Goal: Task Accomplishment & Management: Use online tool/utility

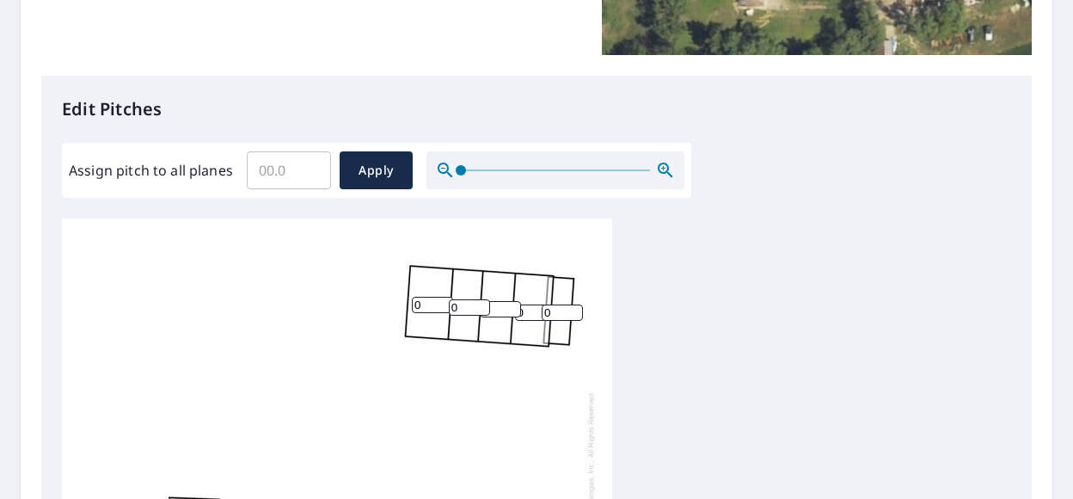
scroll to position [384, 0]
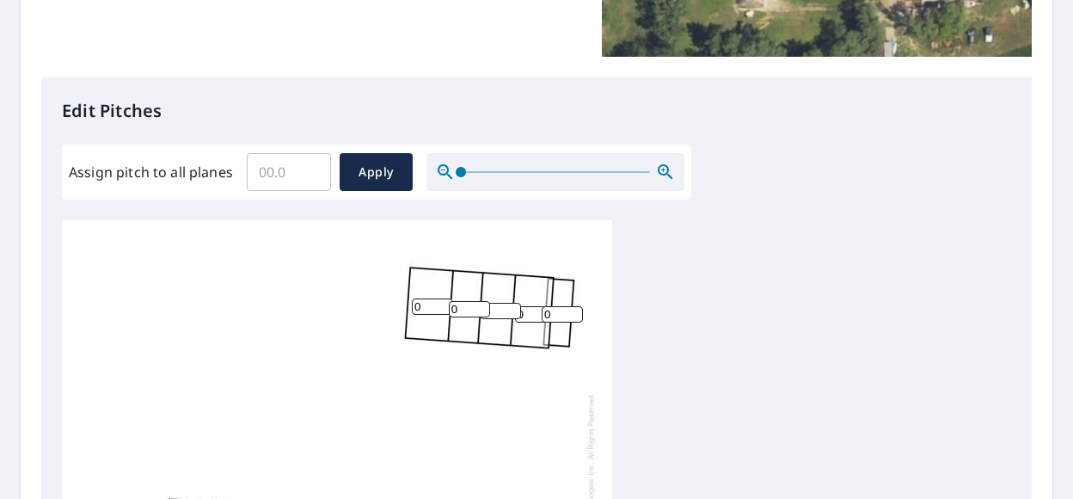
click at [277, 164] on input "Assign pitch to all planes" at bounding box center [289, 172] width 84 height 48
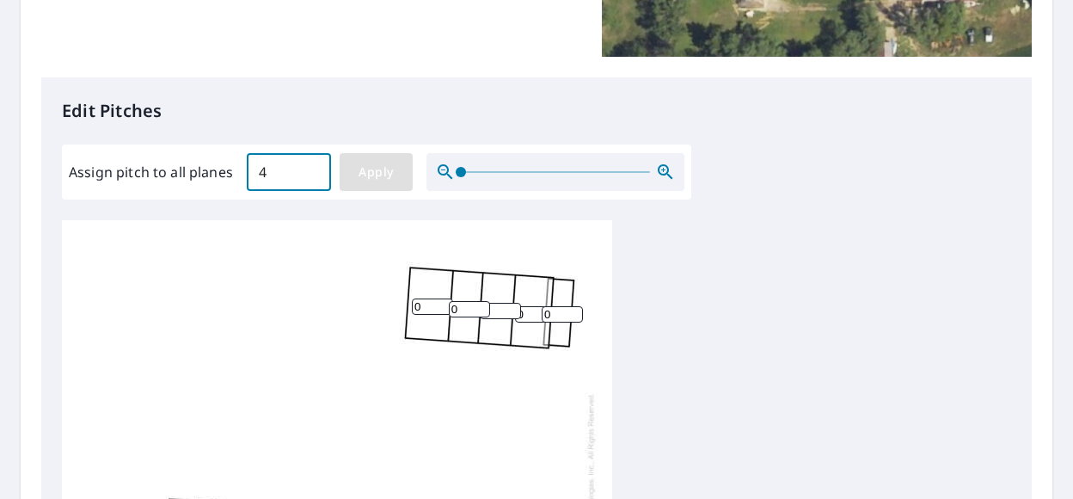
type input "4"
click at [363, 190] on div "Assign pitch to all planes 4 ​ Apply" at bounding box center [376, 171] width 629 height 55
click at [370, 176] on span "Apply" at bounding box center [376, 172] width 46 height 21
type input "4"
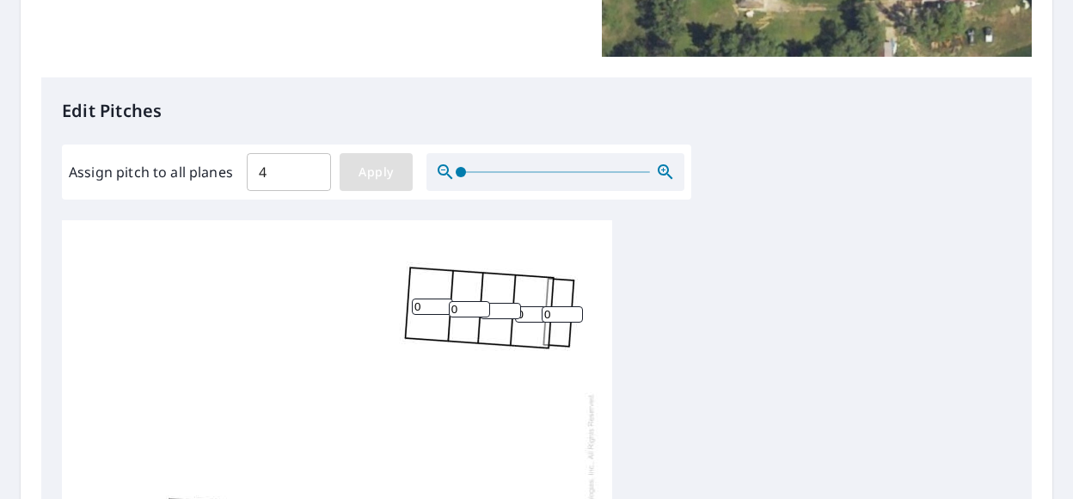
type input "4"
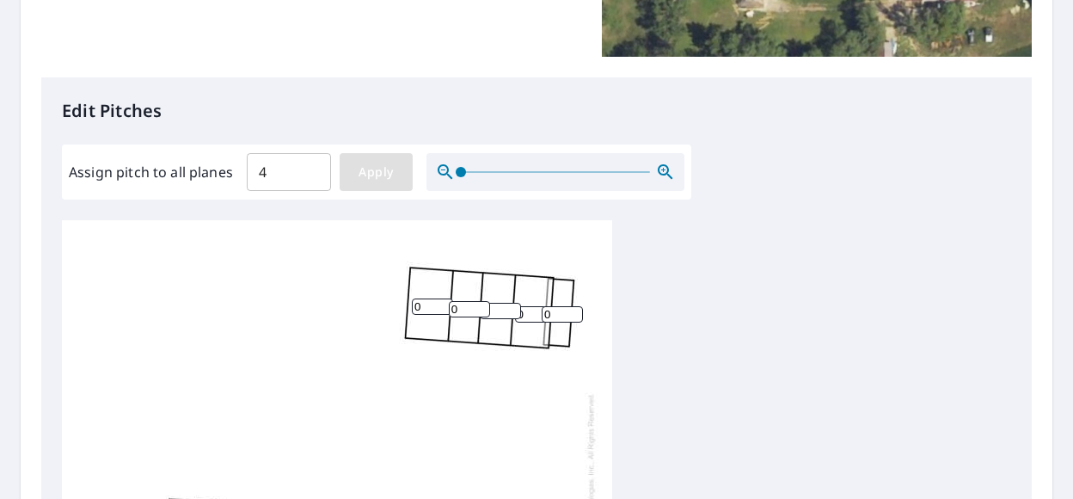
type input "4"
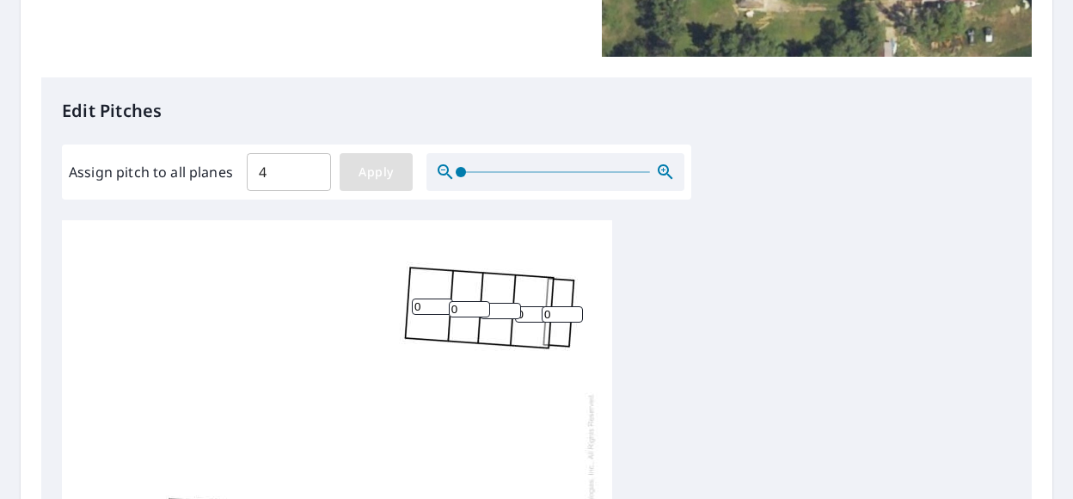
type input "4"
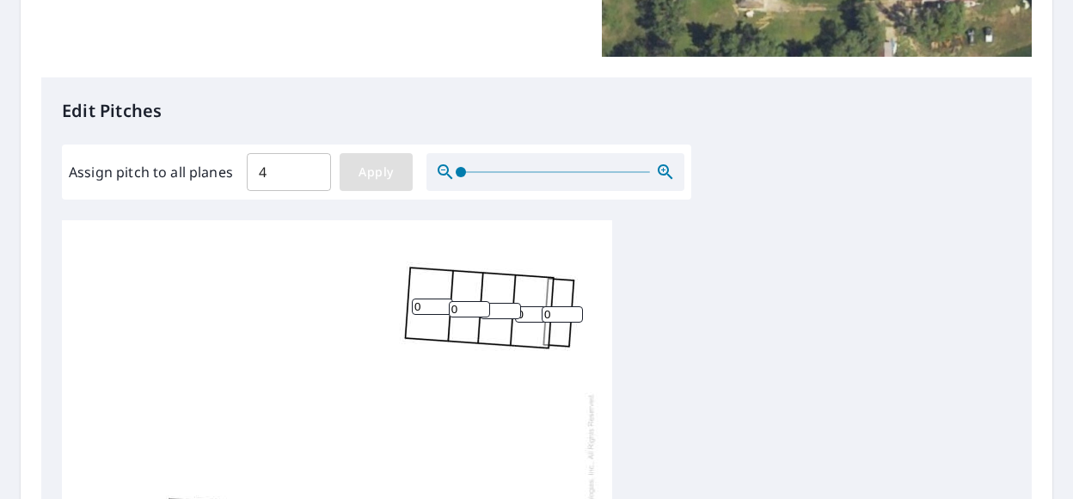
type input "4"
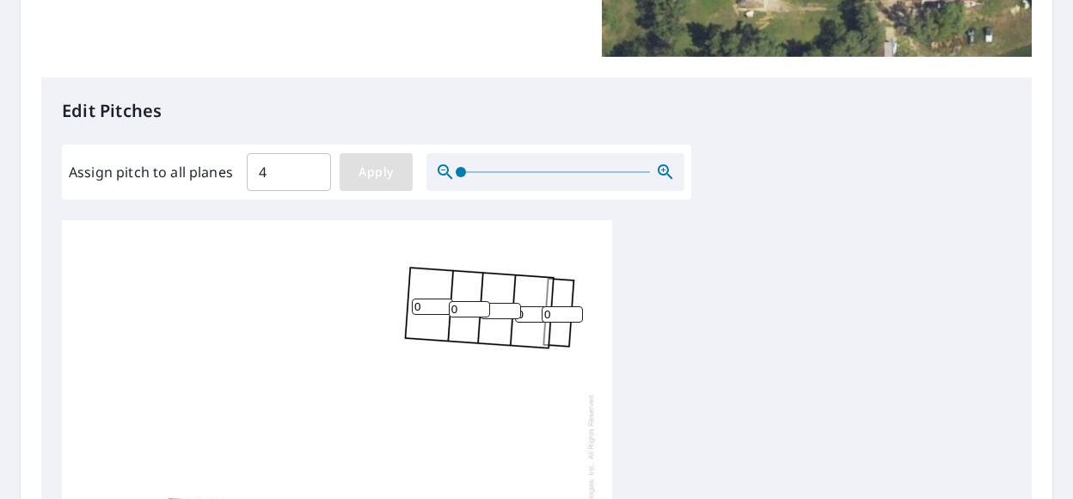
type input "4"
type input "5"
click at [567, 314] on input "5" at bounding box center [562, 314] width 41 height 16
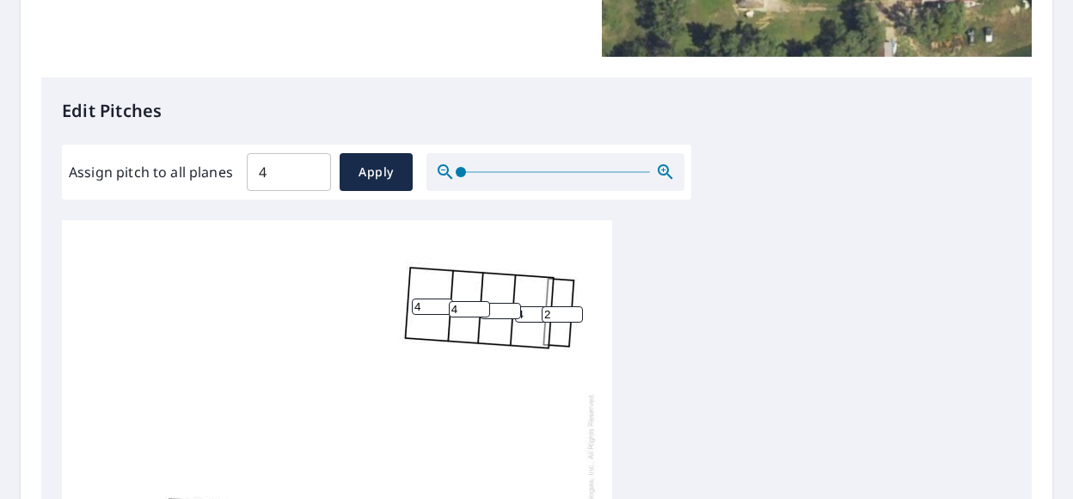
type input "2"
click at [402, 405] on div "4 4 4 4 4 4 4 4 4 4 4 4 2 4 4 4 4 4 4 4 4 4 4 4 4" at bounding box center [337, 490] width 550 height 540
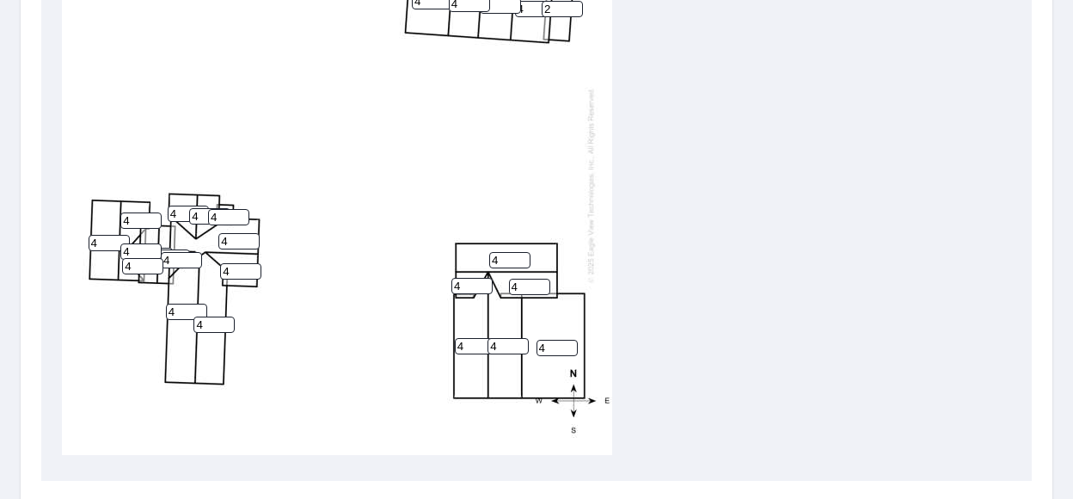
scroll to position [686, 0]
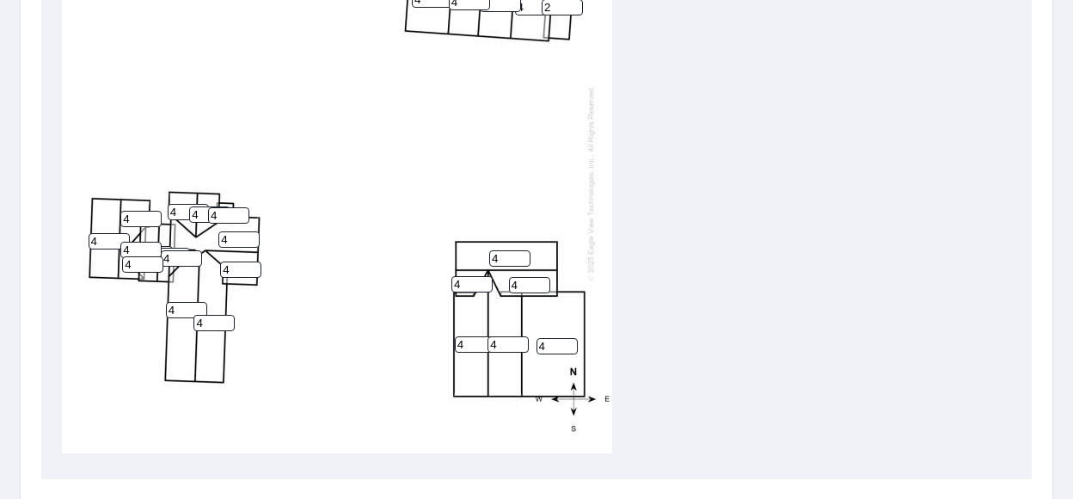
click at [559, 338] on input "4" at bounding box center [556, 346] width 41 height 16
type input "1"
click at [522, 339] on input "4" at bounding box center [507, 344] width 41 height 16
type input "5"
click at [518, 336] on input "5" at bounding box center [507, 344] width 41 height 16
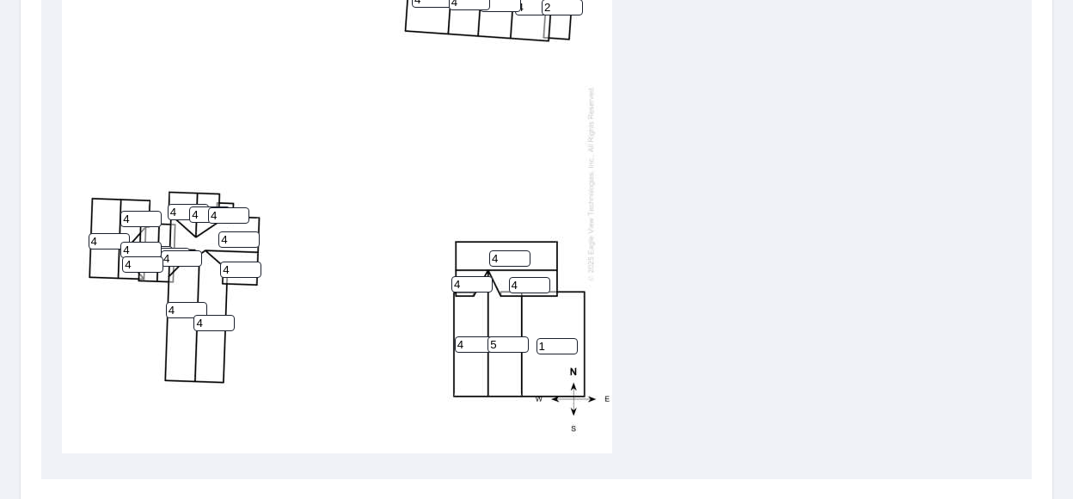
click at [466, 336] on input "4" at bounding box center [475, 344] width 41 height 16
type input "5"
click at [482, 336] on input "5" at bounding box center [475, 344] width 41 height 16
type input "5"
click at [482, 276] on input "5" at bounding box center [471, 284] width 41 height 16
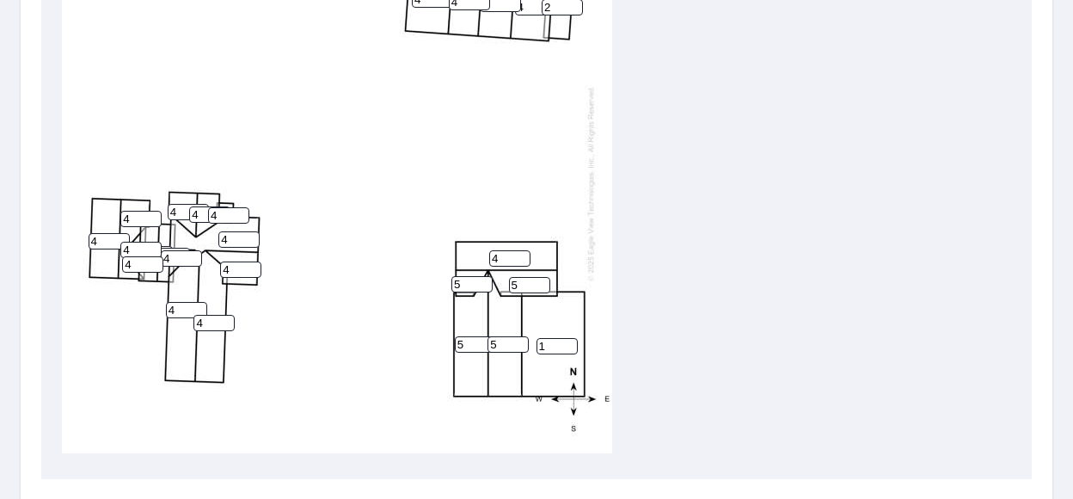
type input "5"
click at [542, 277] on input "5" at bounding box center [529, 285] width 41 height 16
type input "5"
click at [521, 250] on input "5" at bounding box center [509, 258] width 41 height 16
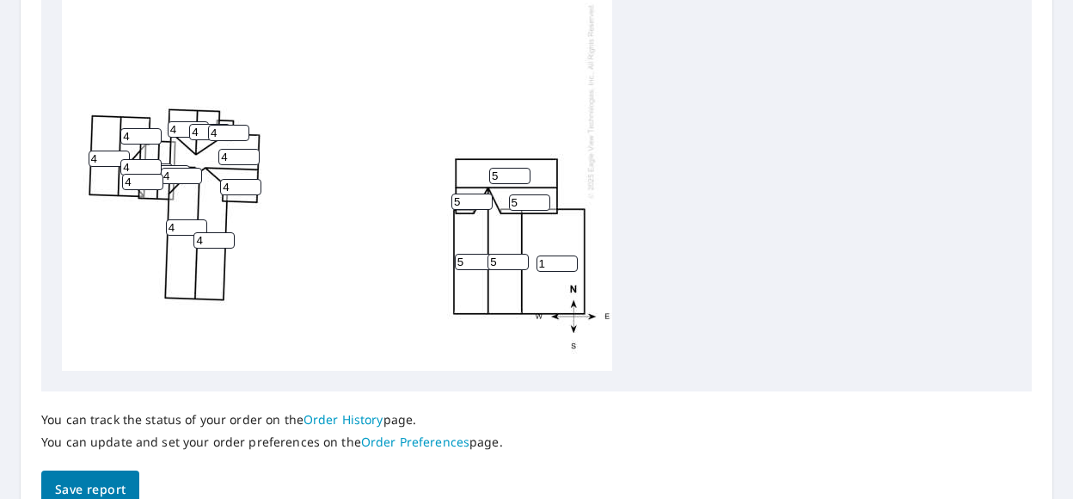
scroll to position [774, 0]
click at [153, 186] on input "3" at bounding box center [142, 181] width 41 height 16
type input "2"
click at [153, 186] on input "2" at bounding box center [142, 181] width 41 height 16
click at [319, 234] on div "1 5 5 4 4 4 5 4 4 4 4 4 2 5 4 4 4 4 4 4 5 4 4 4 2" at bounding box center [337, 100] width 550 height 540
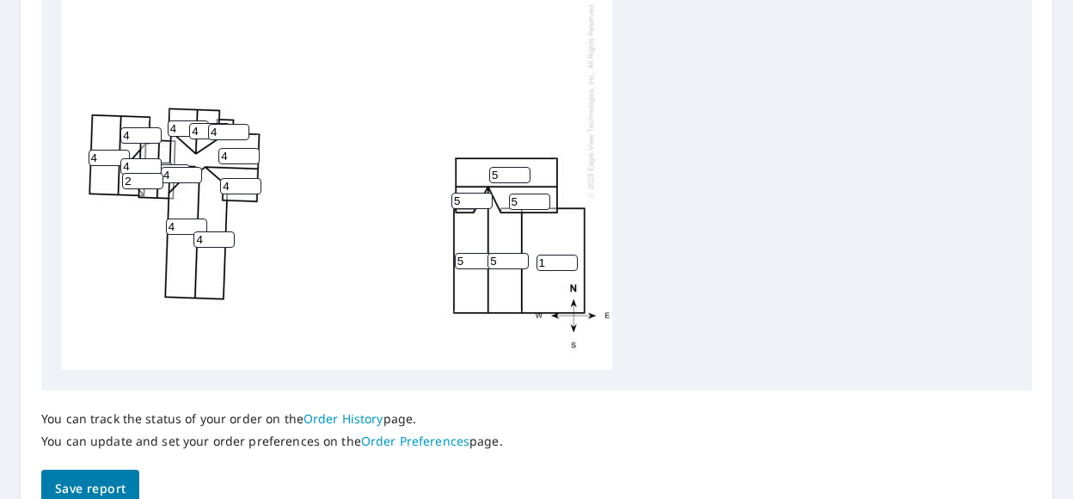
scroll to position [17, 0]
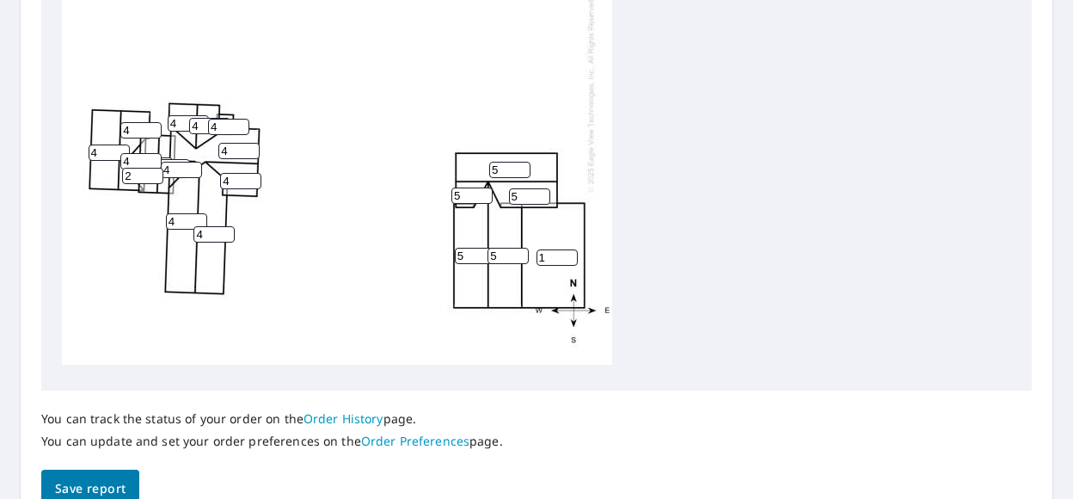
click at [96, 493] on span "Save report" at bounding box center [90, 488] width 70 height 21
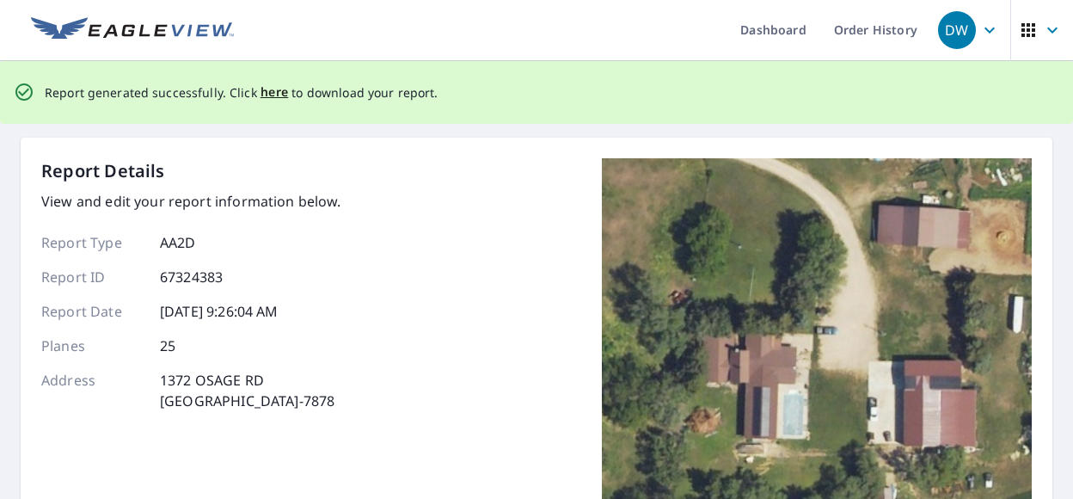
scroll to position [0, 0]
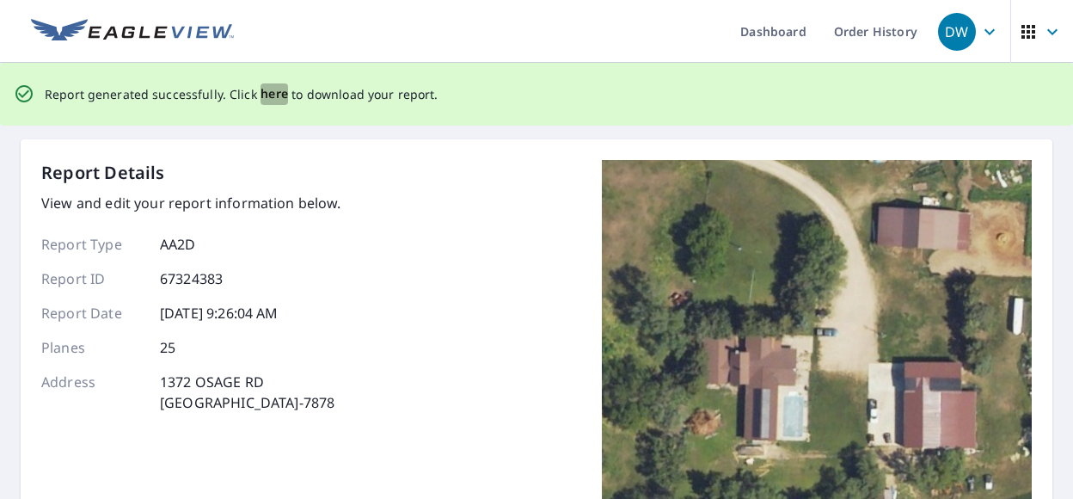
click at [272, 97] on span "here" at bounding box center [274, 93] width 28 height 21
